Goal: Find specific page/section: Find specific page/section

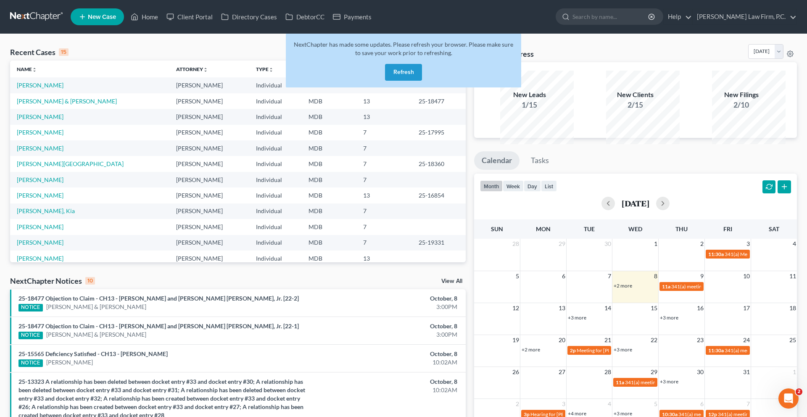
click at [397, 81] on button "Refresh" at bounding box center [403, 72] width 37 height 17
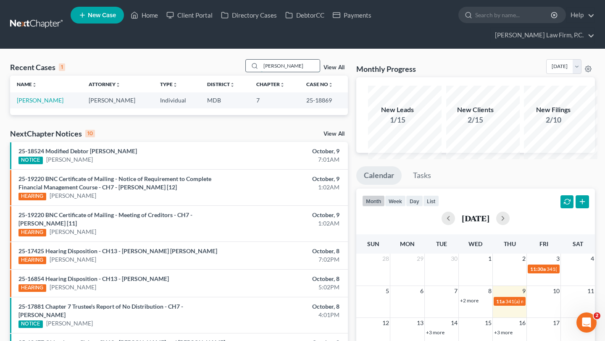
click at [268, 72] on input "greenlee" at bounding box center [290, 66] width 59 height 12
type input "marily"
click at [40, 104] on link "[PERSON_NAME]" at bounding box center [40, 100] width 47 height 7
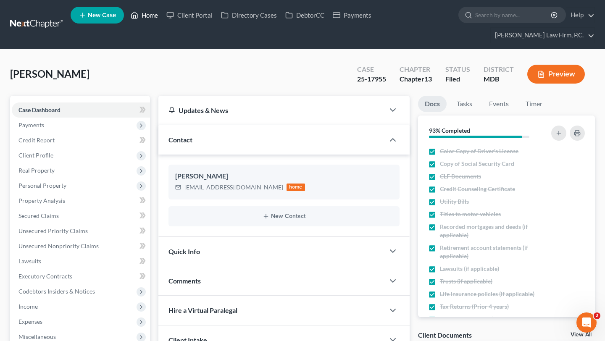
click at [162, 18] on link "Home" at bounding box center [145, 15] width 36 height 15
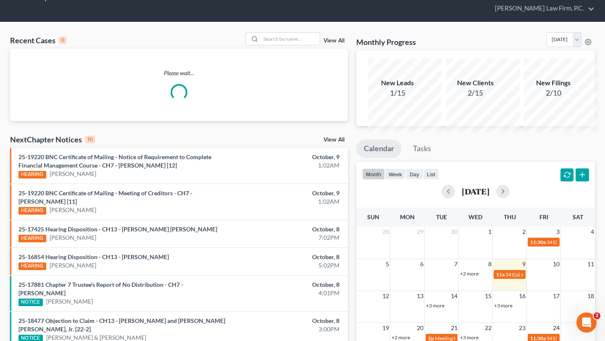
scroll to position [34, 0]
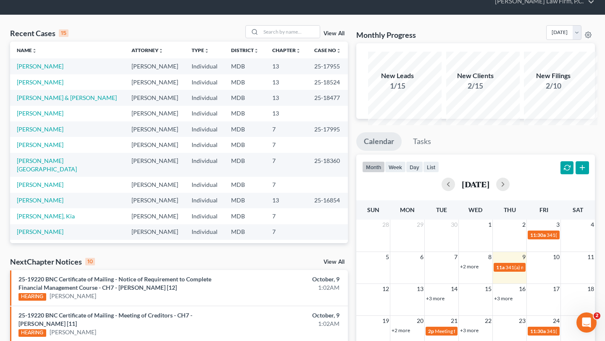
click at [320, 74] on td "25-17955" at bounding box center [328, 66] width 40 height 16
drag, startPoint x: 341, startPoint y: 88, endPoint x: 298, endPoint y: 87, distance: 42.5
click at [308, 74] on td "25-17955" at bounding box center [328, 66] width 40 height 16
copy td "25-17955"
drag, startPoint x: 318, startPoint y: 87, endPoint x: 502, endPoint y: 0, distance: 203.7
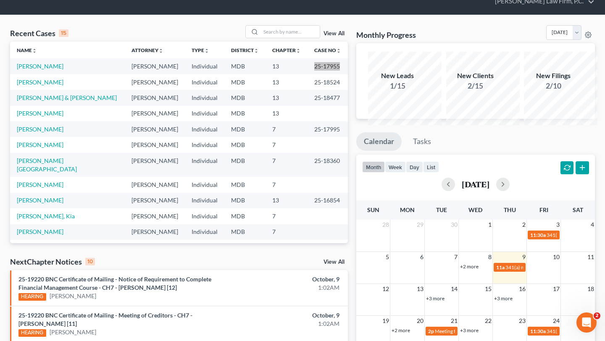
click at [0, 0] on div "Home New Case Client Portal Directory Cases DebtorCC Payments Chambers Law Firm…" at bounding box center [302, 322] width 605 height 713
copy td "25-17955"
drag, startPoint x: 317, startPoint y: 83, endPoint x: 465, endPoint y: 2, distance: 168.4
click at [0, 0] on div "Home New Case Client Portal Directory Cases DebtorCC Payments Chambers Law Firm…" at bounding box center [302, 322] width 605 height 713
